Goal: Check status: Check status

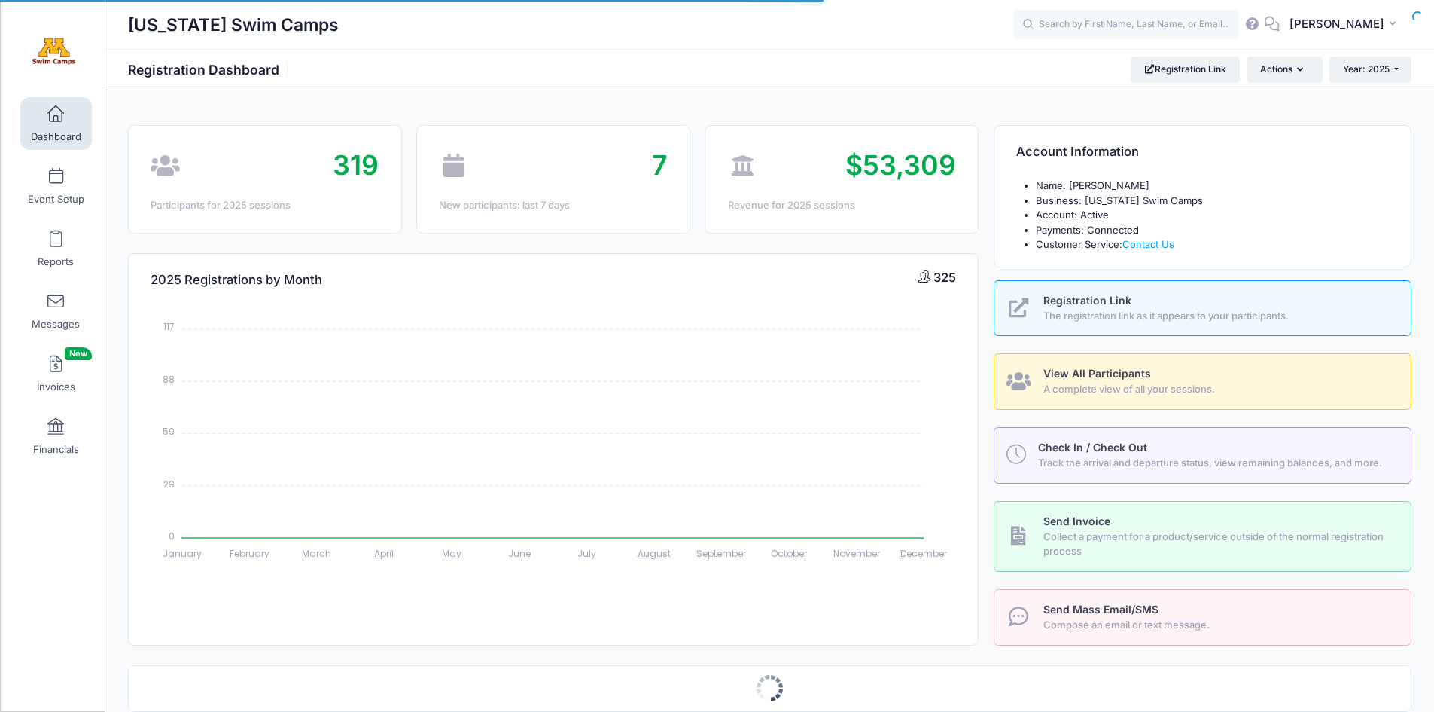
select select
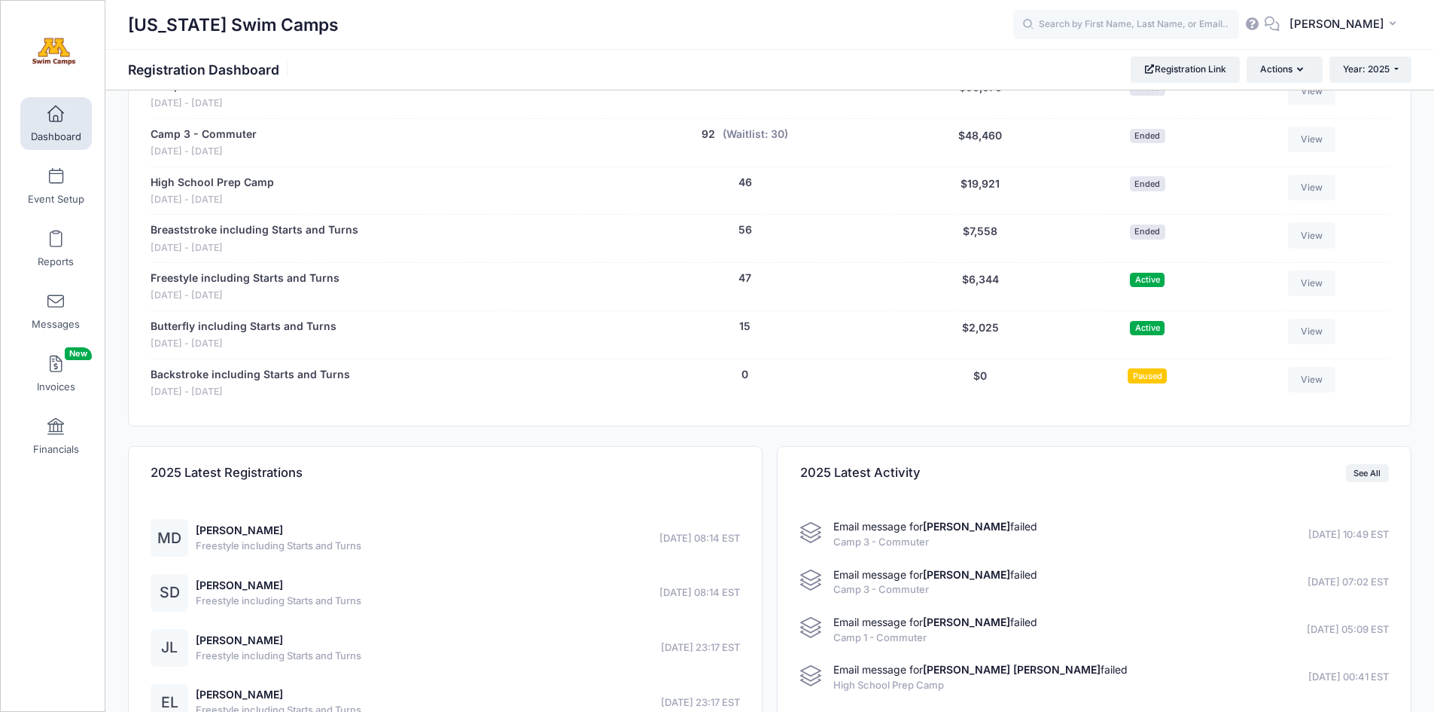
scroll to position [792, 0]
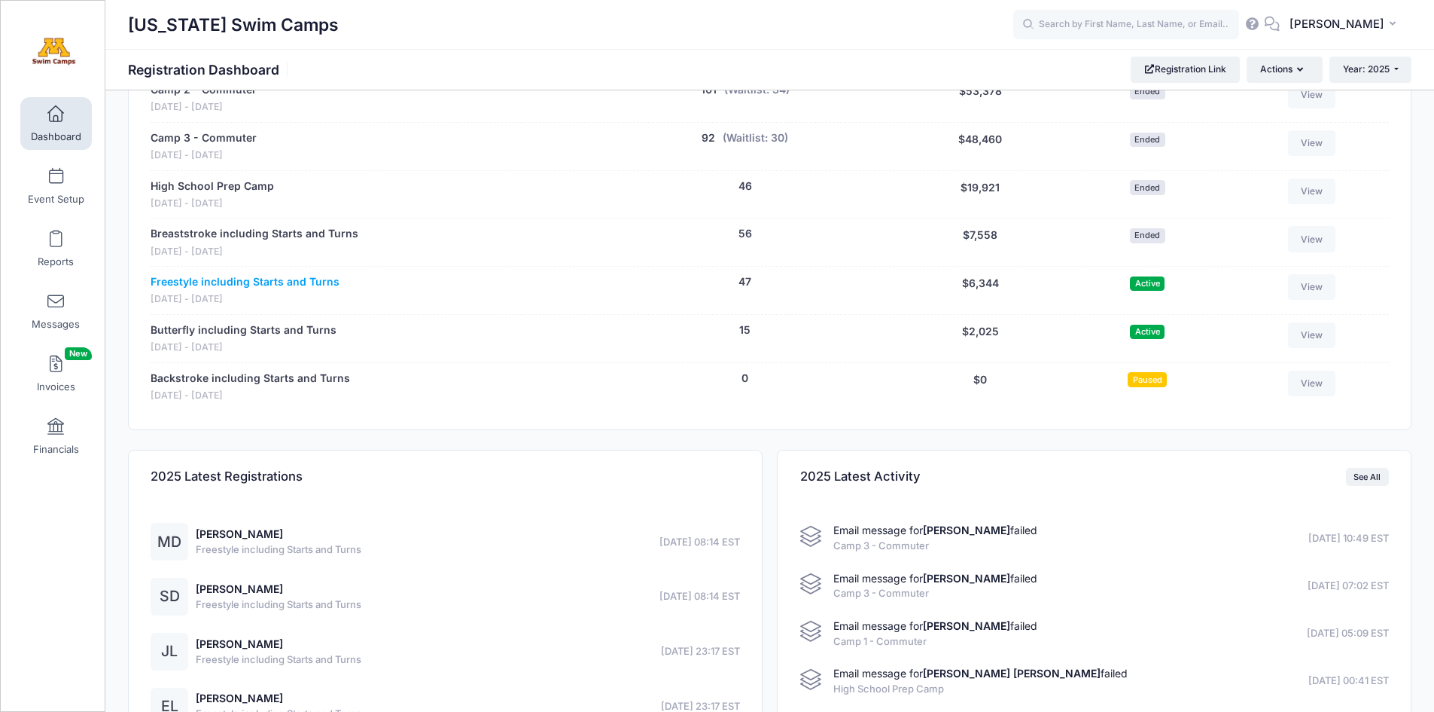
click at [197, 282] on link "Freestyle including Starts and Turns" at bounding box center [245, 282] width 189 height 16
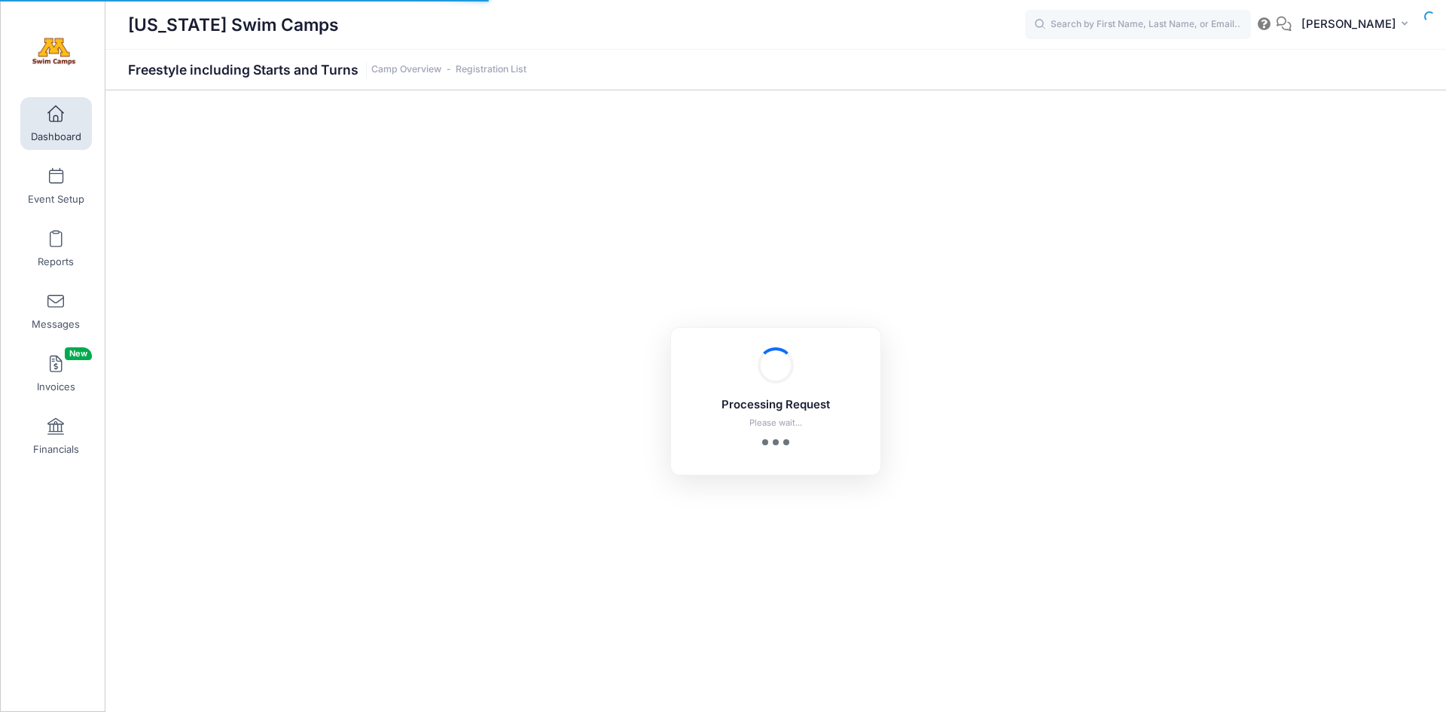
select select "10"
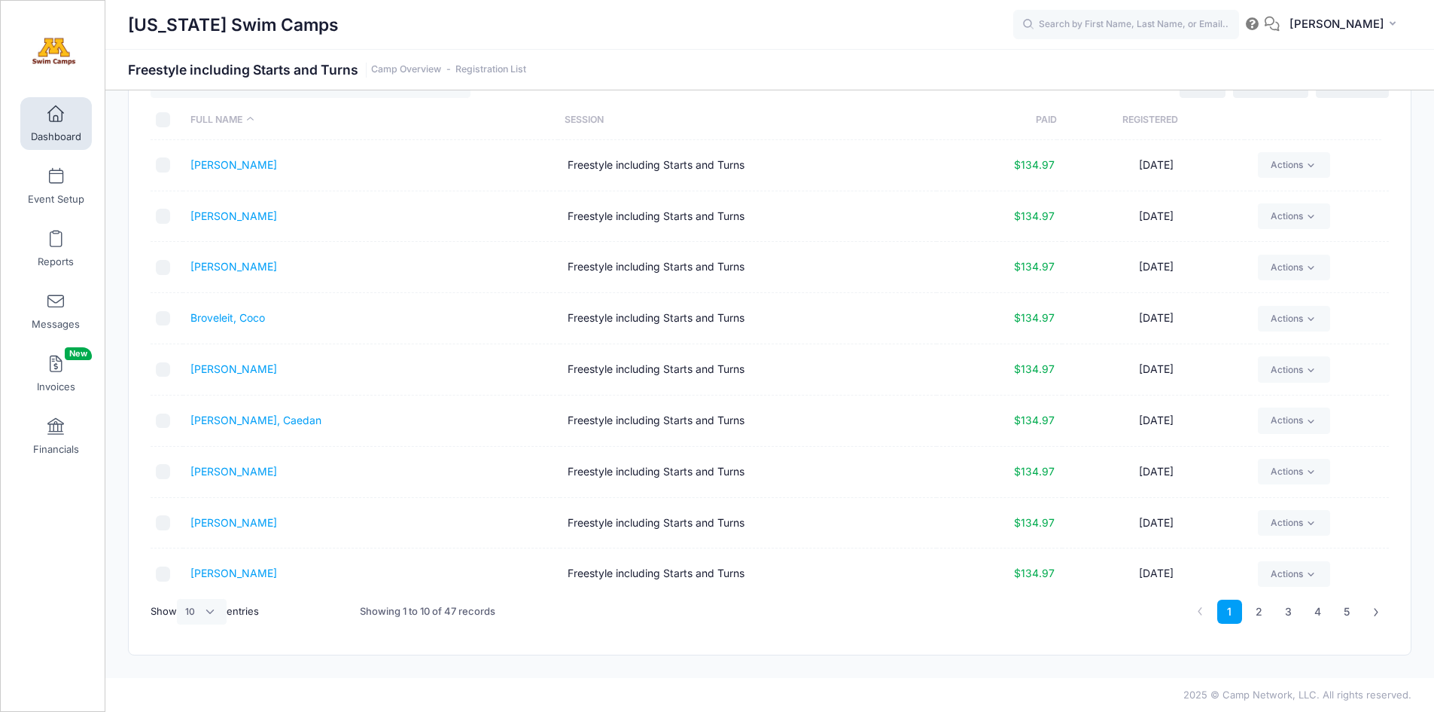
scroll to position [65, 0]
click at [1266, 611] on link "2" at bounding box center [1259, 611] width 25 height 25
click at [1292, 610] on link "3" at bounding box center [1288, 611] width 25 height 25
click at [247, 214] on link "Kimenkinda, [PERSON_NAME]" at bounding box center [265, 215] width 150 height 13
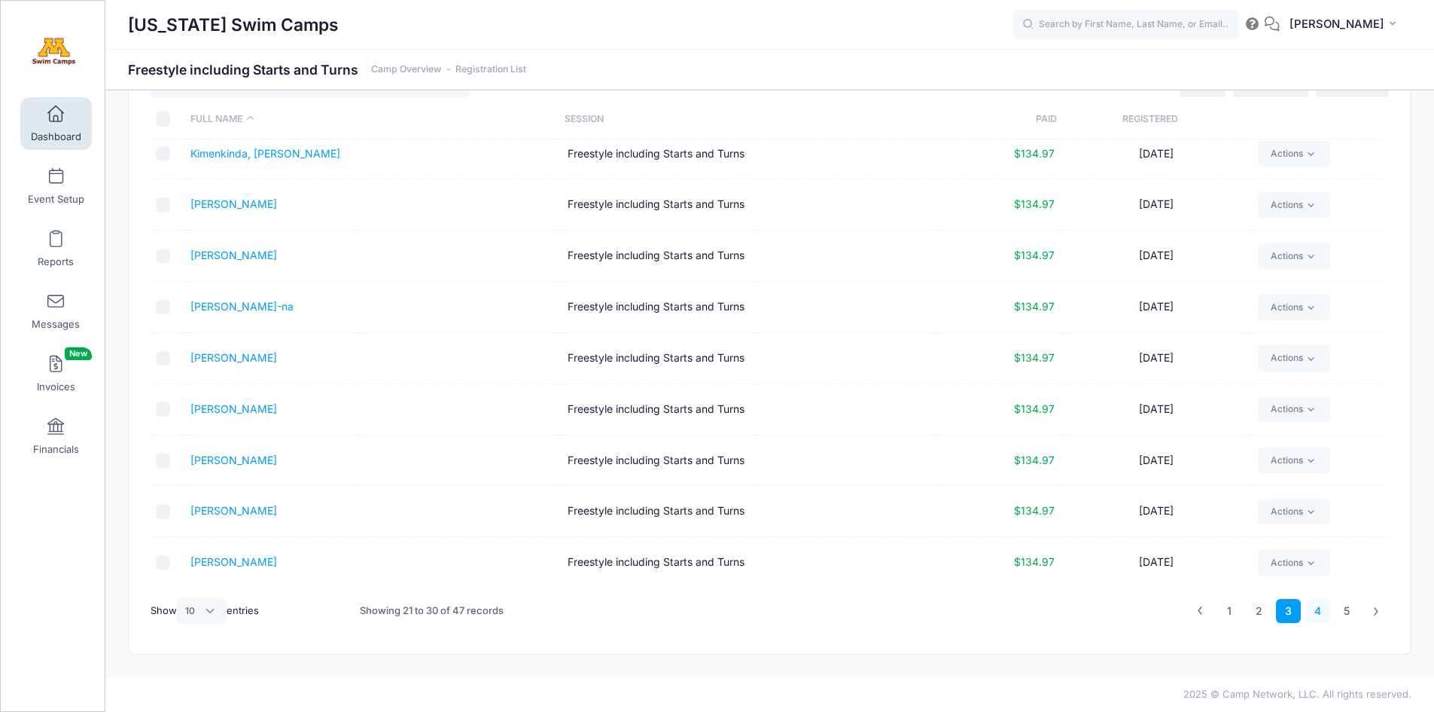
click at [1311, 611] on link "4" at bounding box center [1318, 611] width 25 height 25
click at [220, 306] on link "Pease, Thea" at bounding box center [233, 306] width 87 height 13
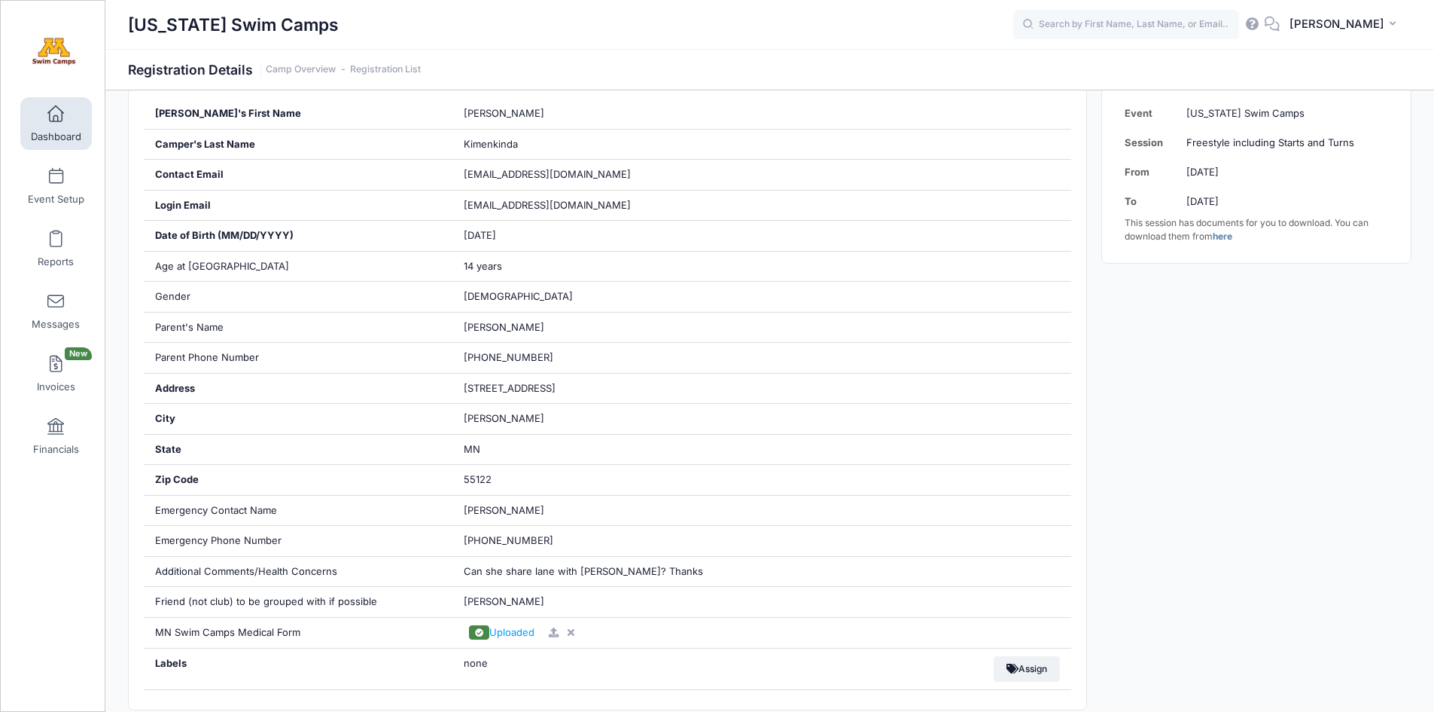
scroll to position [381, 0]
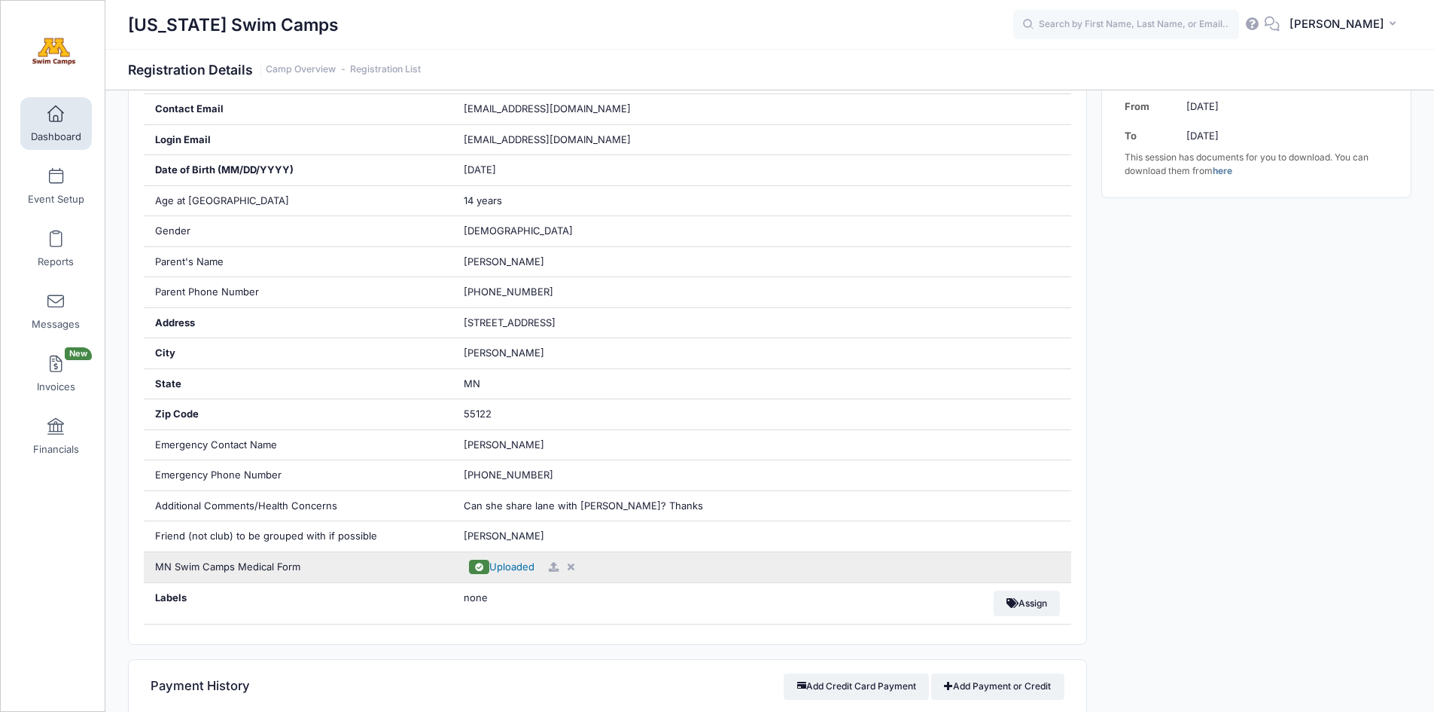
click at [514, 566] on span "Uploaded" at bounding box center [511, 566] width 45 height 12
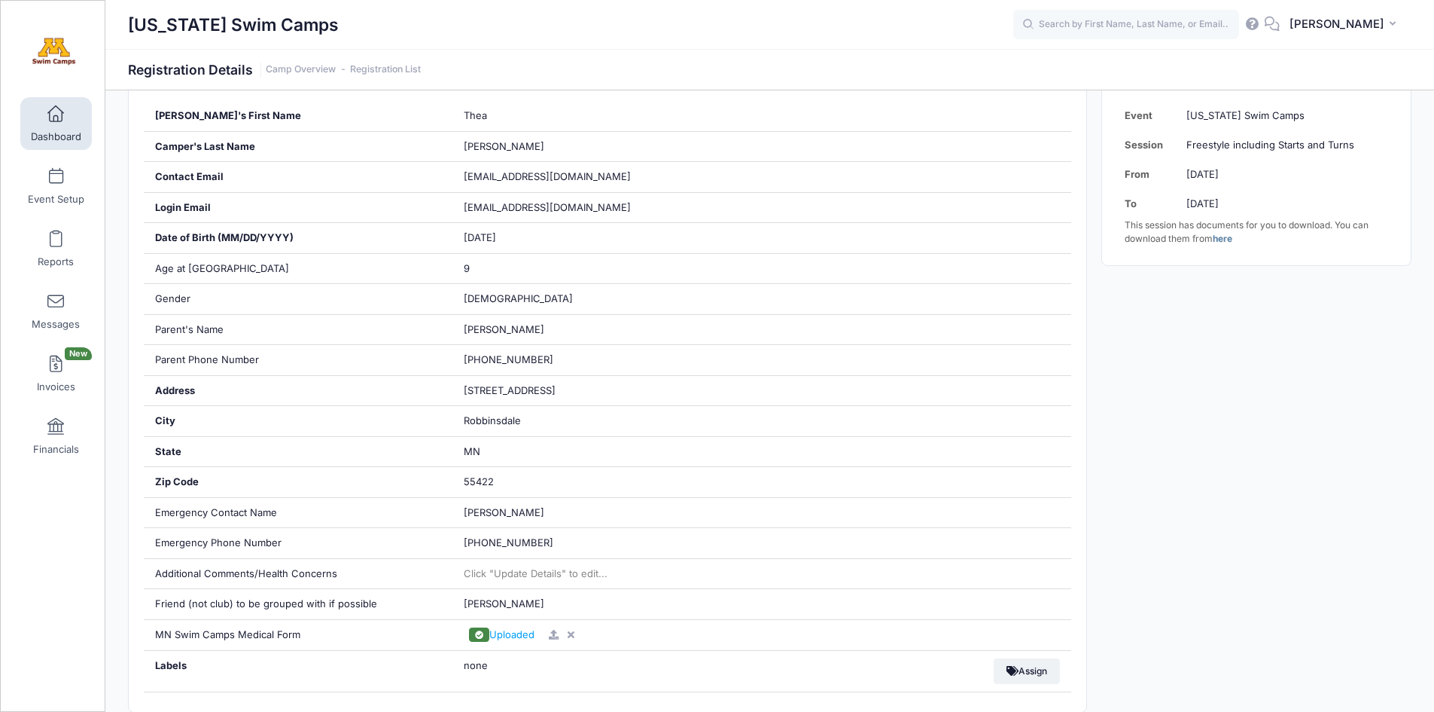
scroll to position [407, 0]
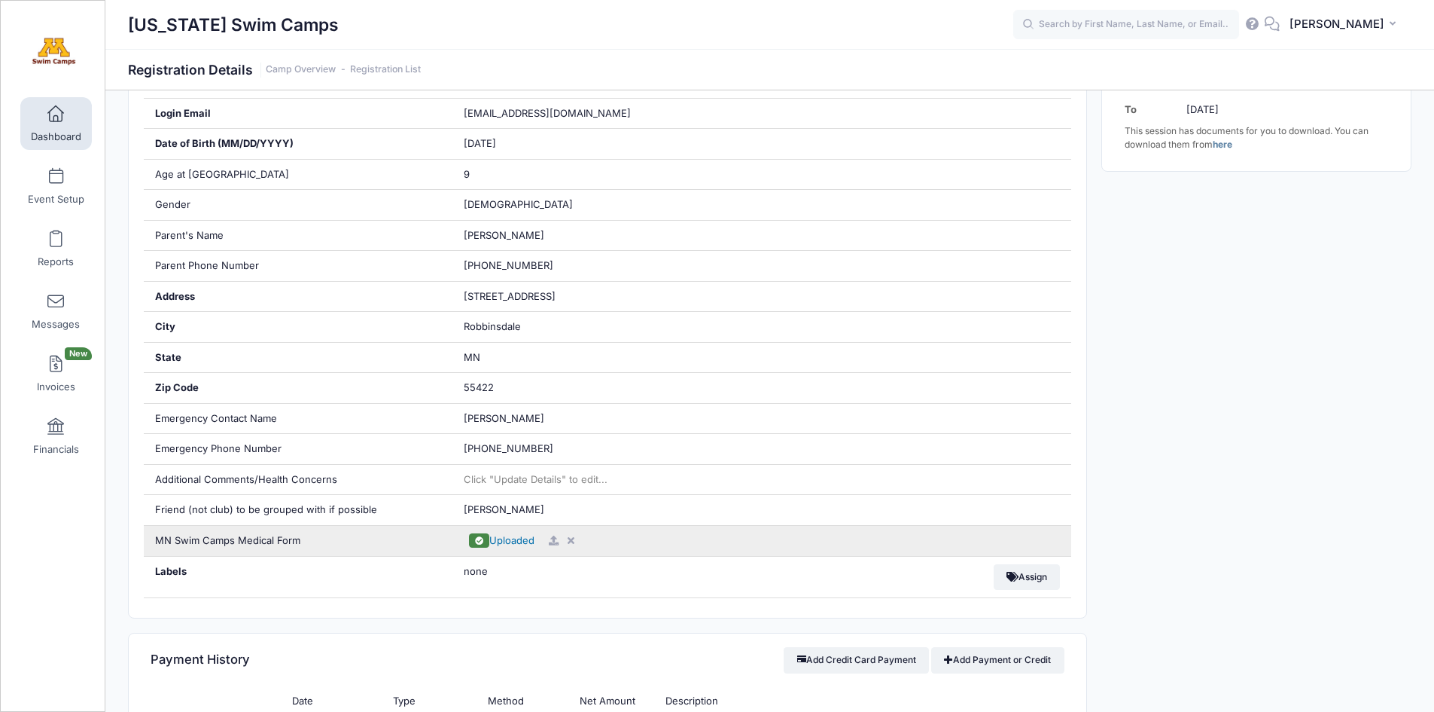
click at [506, 539] on span "Uploaded" at bounding box center [511, 540] width 45 height 12
